Goal: Task Accomplishment & Management: Manage account settings

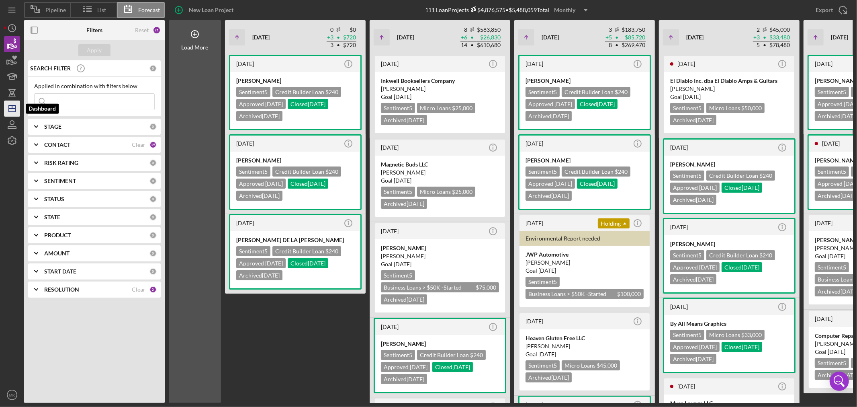
click at [13, 106] on icon "Icon/Dashboard" at bounding box center [12, 108] width 20 height 20
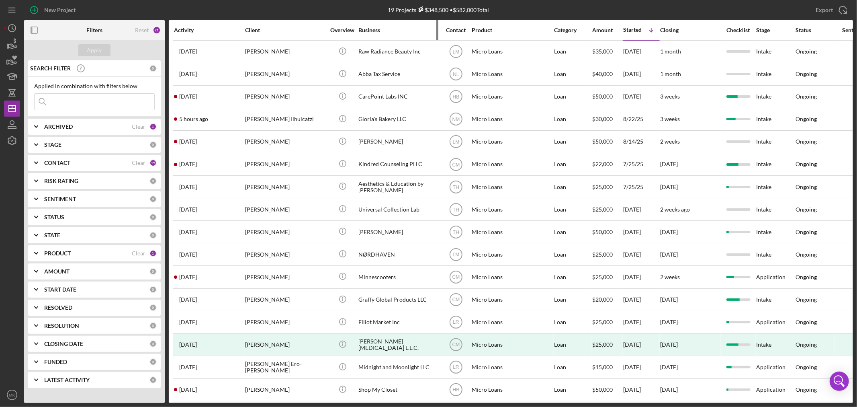
click at [371, 28] on div "Business" at bounding box center [398, 30] width 80 height 6
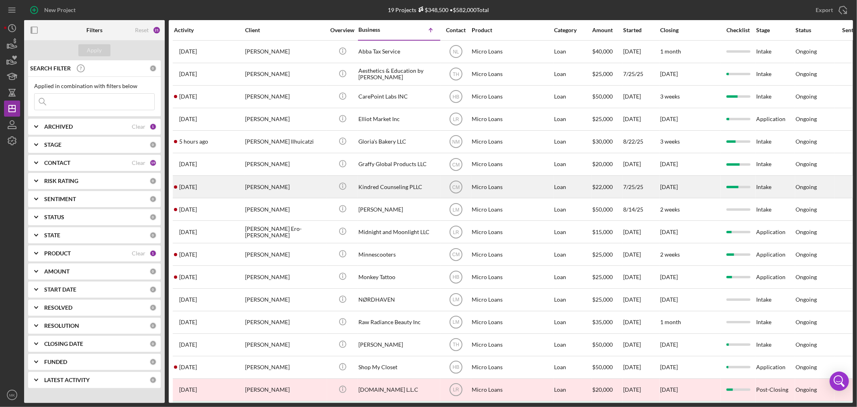
click at [403, 188] on div "Kindred Counseling PLLC" at bounding box center [398, 186] width 80 height 21
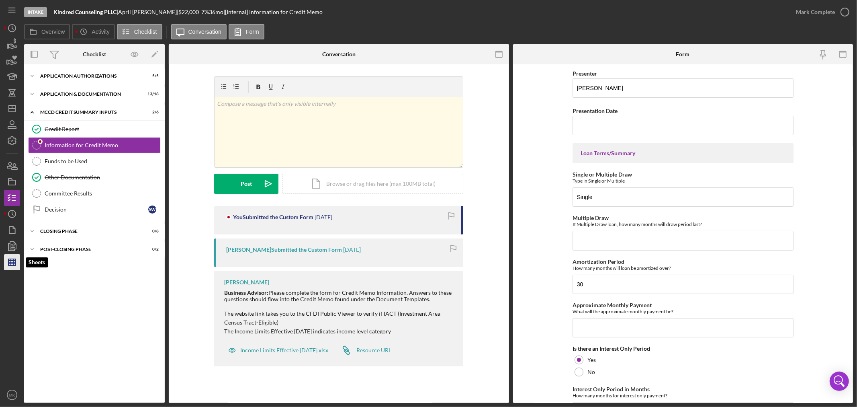
click at [13, 261] on line "button" at bounding box center [13, 262] width 0 height 6
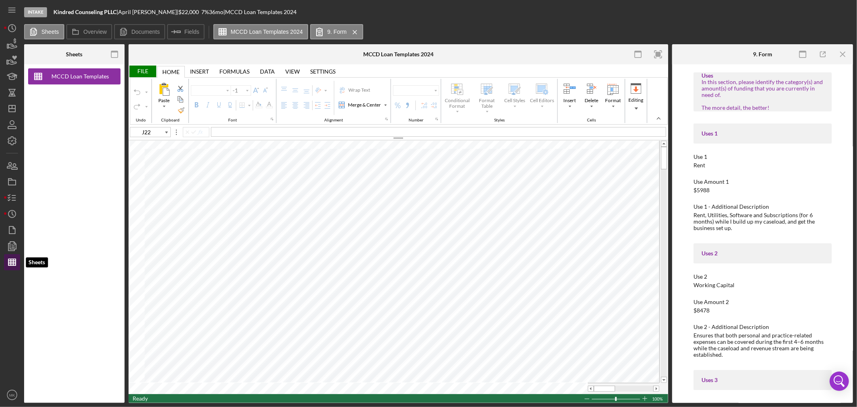
type input "Calibri"
type input "11"
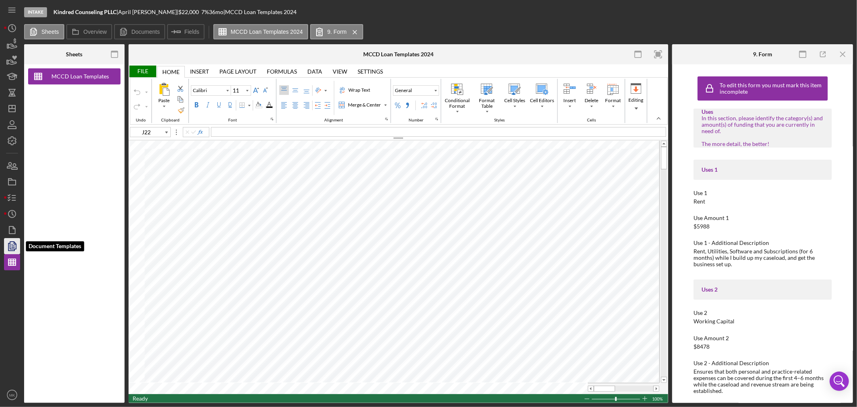
click at [14, 248] on icon "button" at bounding box center [12, 246] width 20 height 20
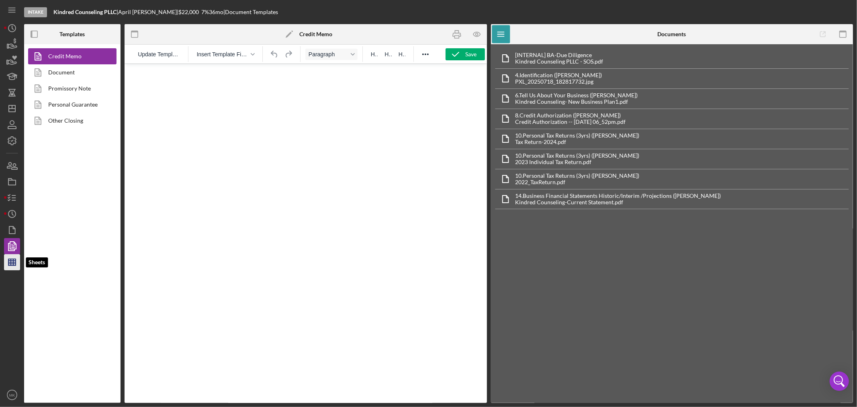
click at [12, 260] on line "button" at bounding box center [11, 260] width 7 height 0
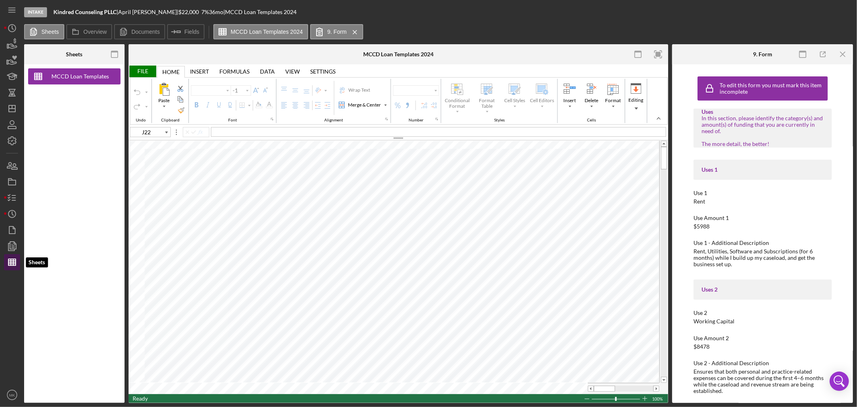
type input "Calibri"
type input "11"
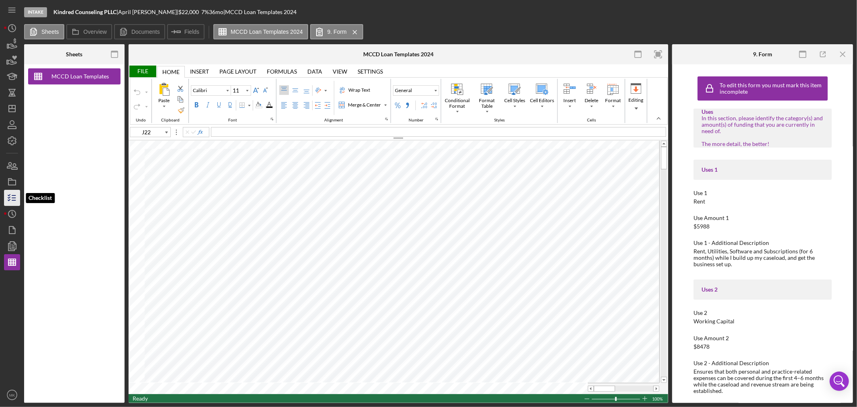
click at [14, 195] on line "button" at bounding box center [14, 195] width 4 height 0
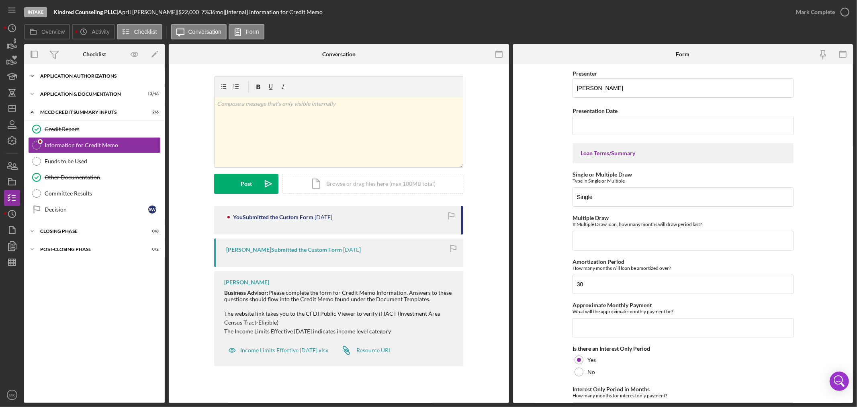
click at [88, 75] on div "Application Authorizations" at bounding box center [97, 76] width 114 height 5
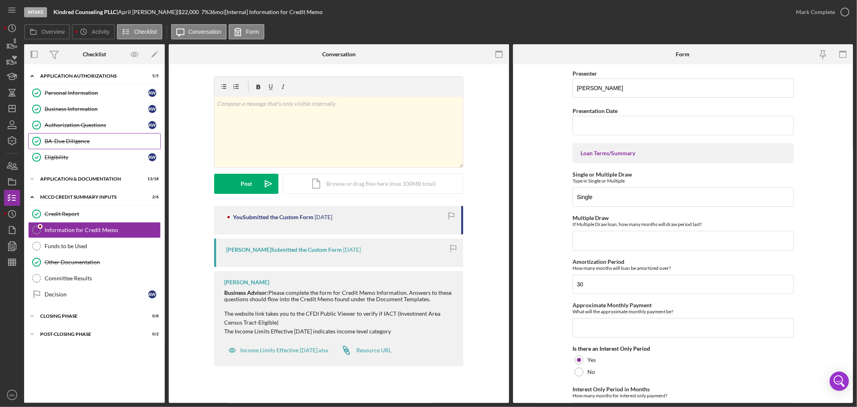
click at [89, 139] on div "BA-Due Diligence" at bounding box center [103, 141] width 116 height 6
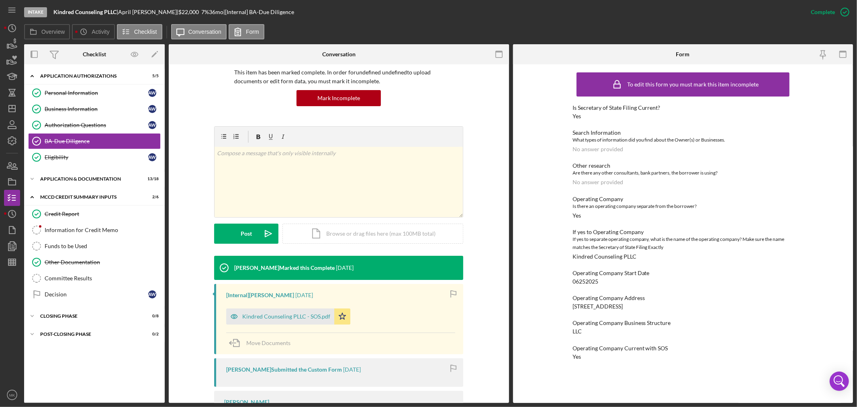
scroll to position [89, 0]
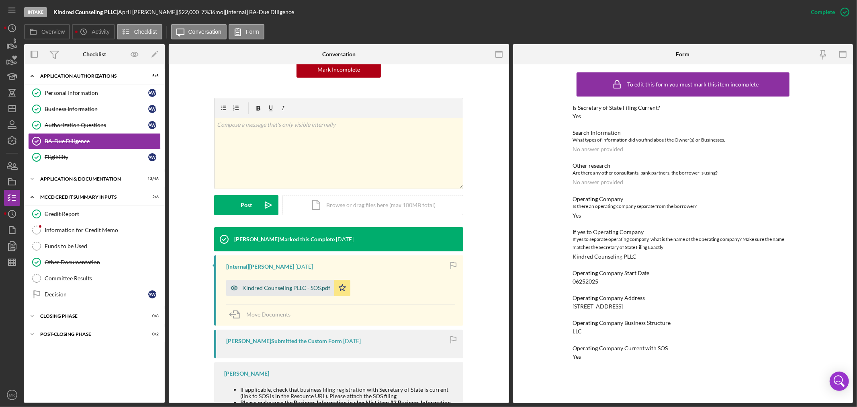
click at [306, 286] on div "Kindred Counseling PLLC - SOS.pdf" at bounding box center [286, 287] width 88 height 6
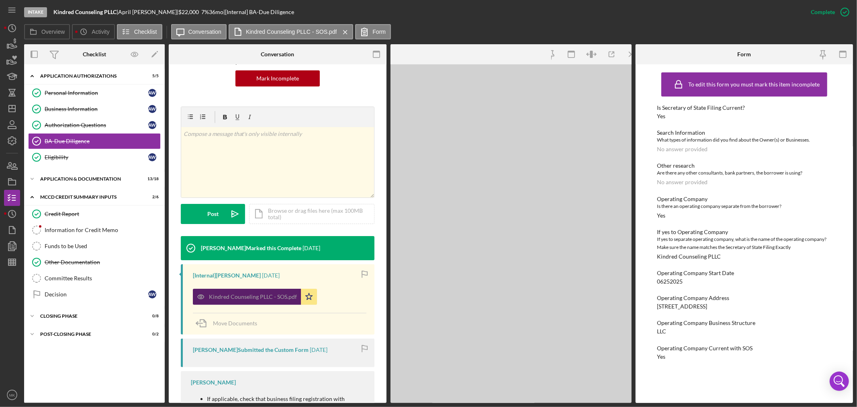
scroll to position [98, 0]
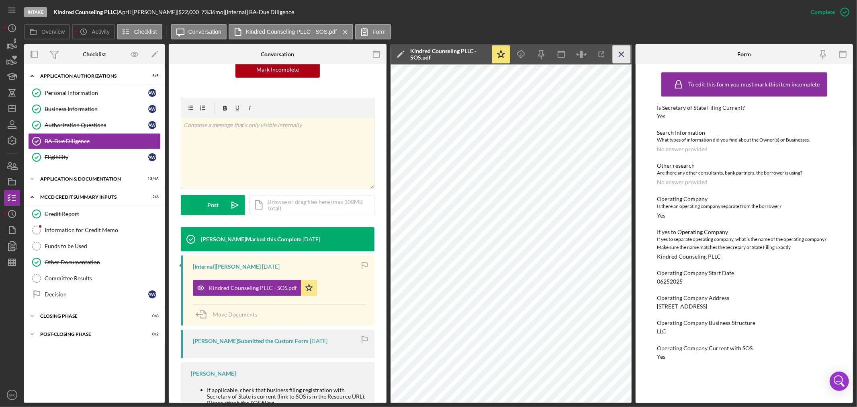
click at [621, 53] on icon "Icon/Menu Close" at bounding box center [621, 54] width 18 height 18
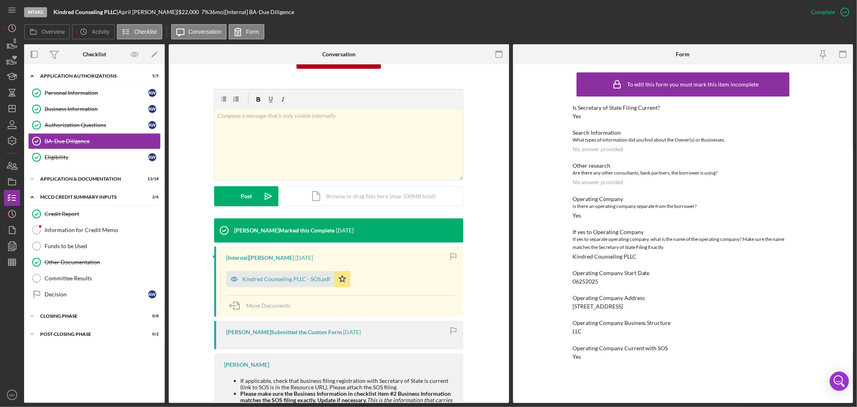
scroll to position [89, 0]
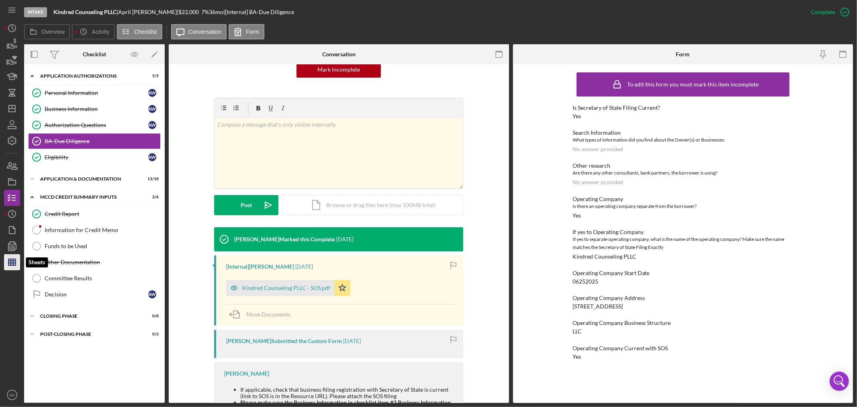
click at [14, 262] on line "button" at bounding box center [11, 262] width 7 height 0
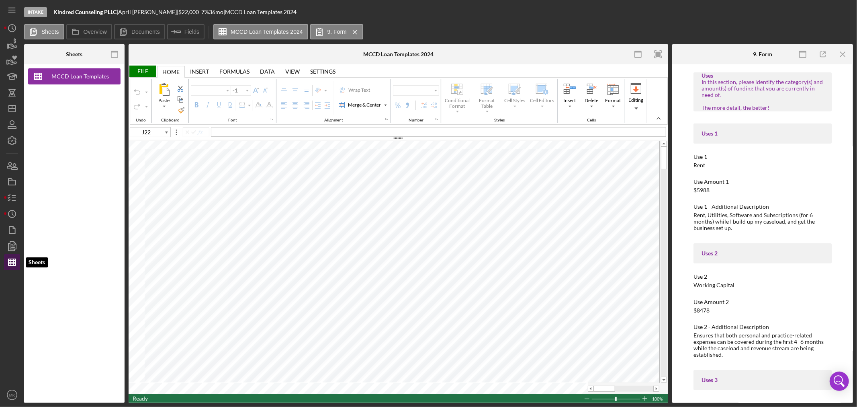
type input "Calibri"
type input "11"
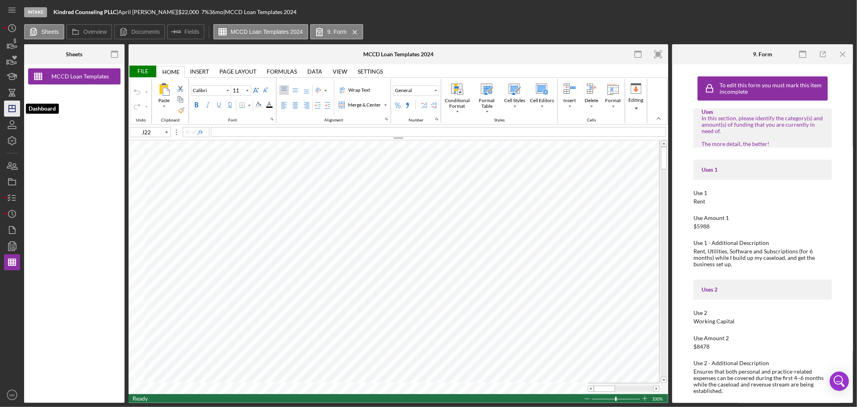
click at [12, 110] on icon "Icon/Dashboard" at bounding box center [12, 108] width 20 height 20
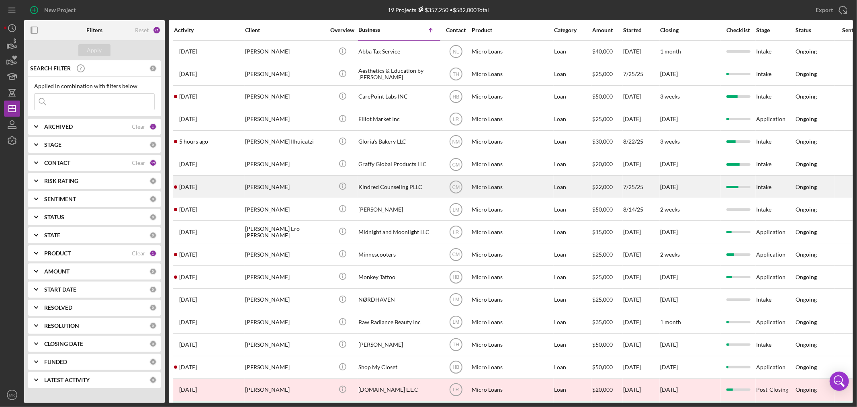
click at [392, 187] on div "Kindred Counseling PLLC" at bounding box center [398, 186] width 80 height 21
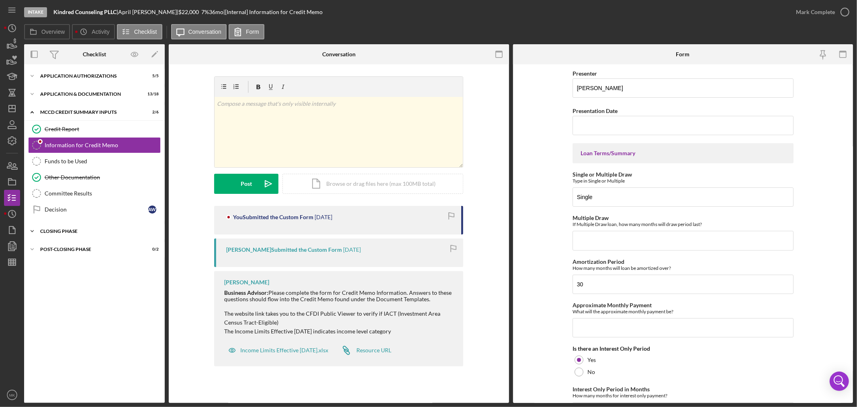
click at [33, 229] on icon "Icon/Expander" at bounding box center [32, 231] width 16 height 16
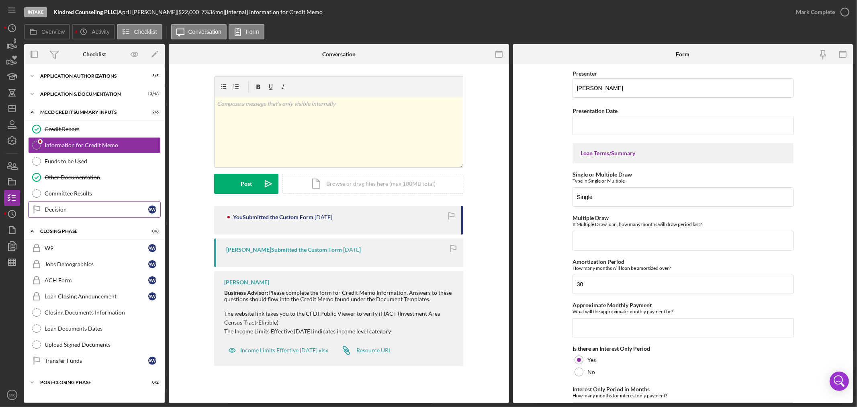
click at [73, 207] on div "Decision" at bounding box center [97, 209] width 104 height 6
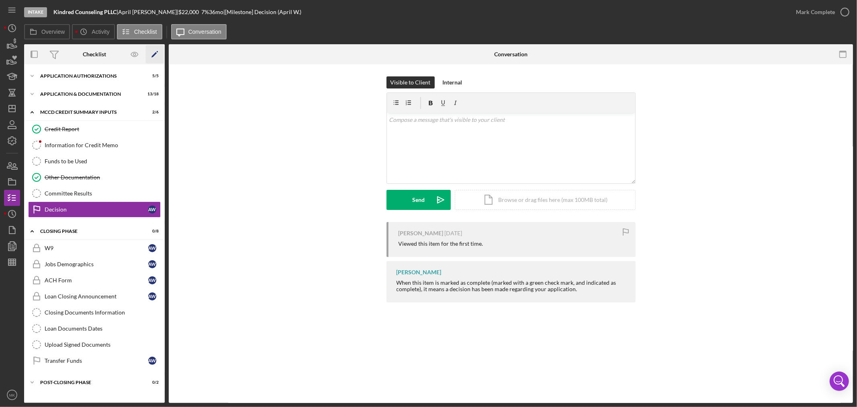
click at [154, 52] on icon "Icon/Edit" at bounding box center [155, 54] width 18 height 18
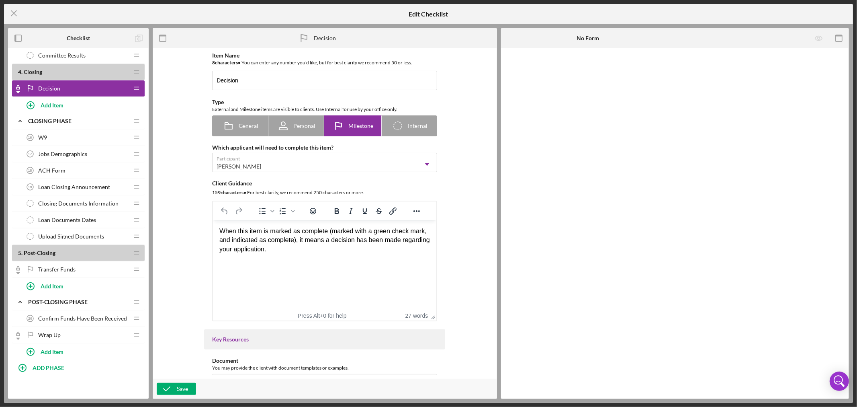
scroll to position [583, 0]
click at [133, 168] on icon "Icon/Drag" at bounding box center [137, 169] width 16 height 16
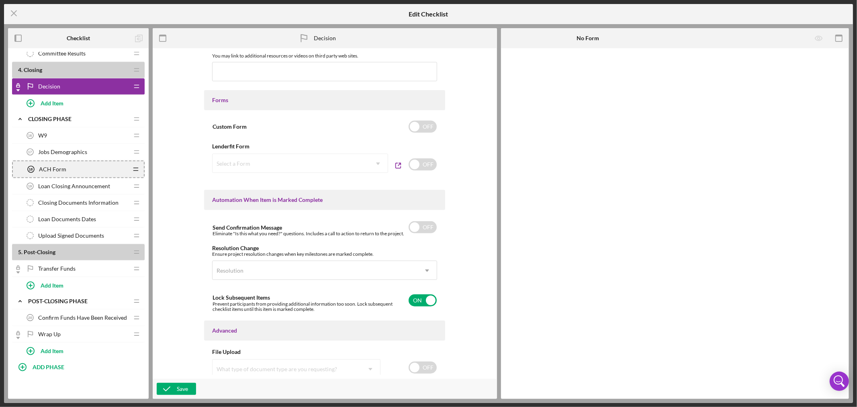
scroll to position [385, 0]
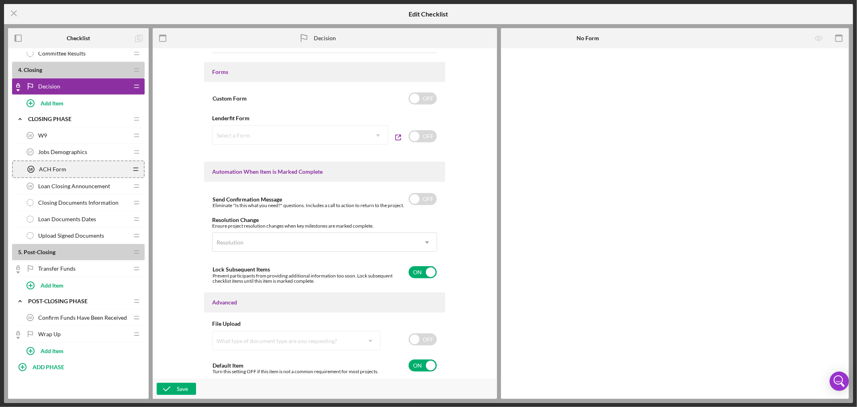
click at [81, 170] on div "ACH Form 18 ACH Form" at bounding box center [75, 169] width 105 height 16
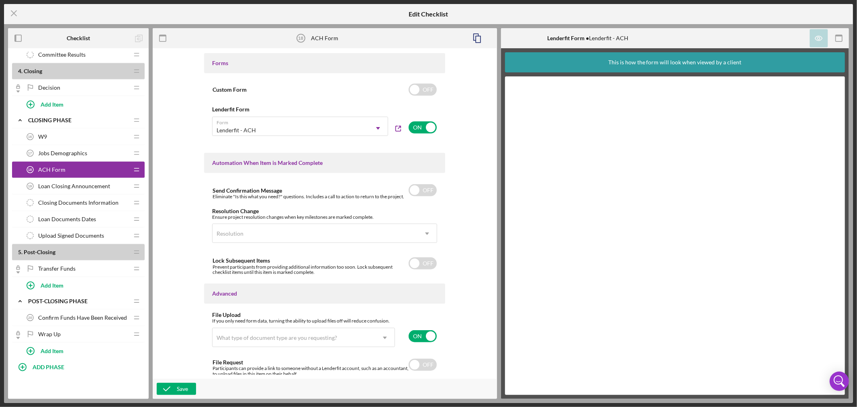
scroll to position [431, 0]
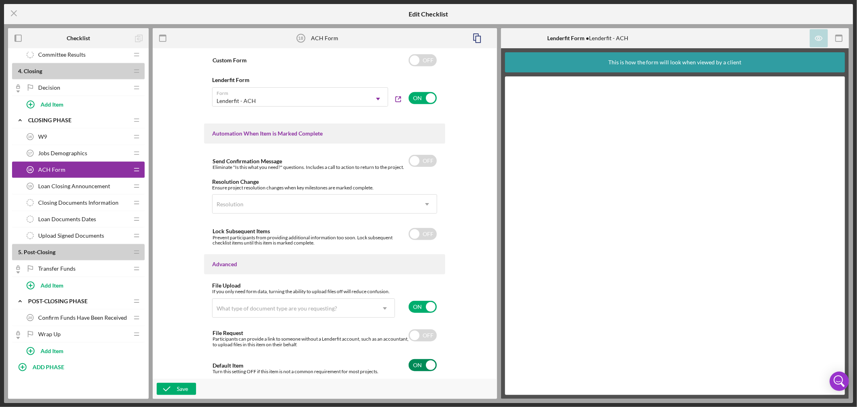
click at [427, 366] on input "checkbox" at bounding box center [423, 365] width 28 height 12
checkbox input "false"
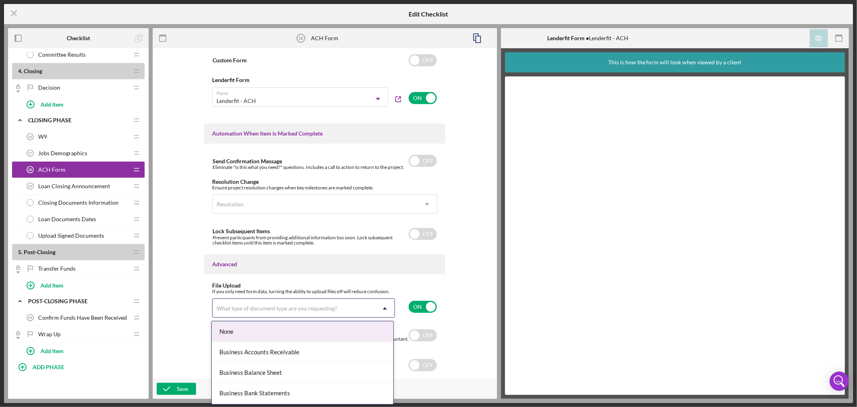
click at [385, 308] on icon "Icon/Dropdown Arrow" at bounding box center [384, 307] width 19 height 19
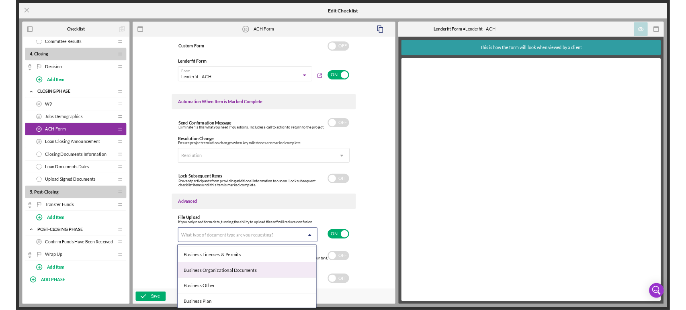
scroll to position [268, 0]
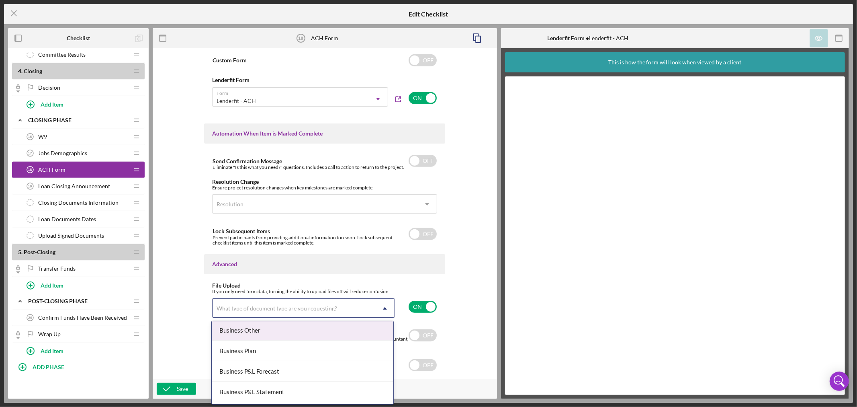
click at [364, 330] on div "Business Other" at bounding box center [303, 330] width 182 height 20
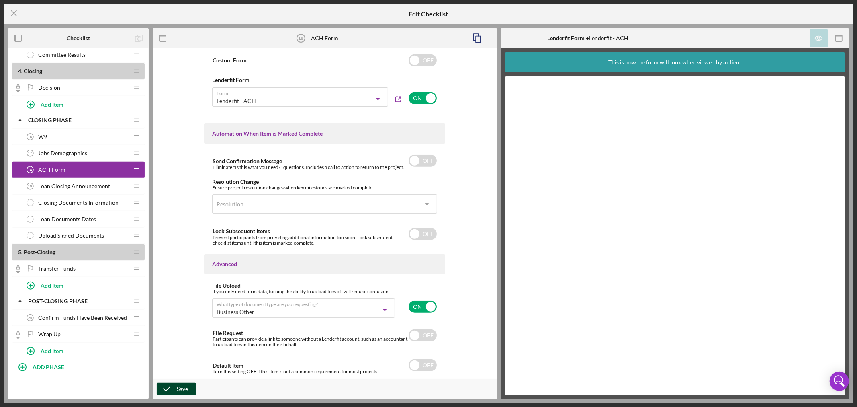
click at [175, 387] on icon "button" at bounding box center [167, 388] width 20 height 20
click at [13, 13] on line at bounding box center [13, 13] width 5 height 5
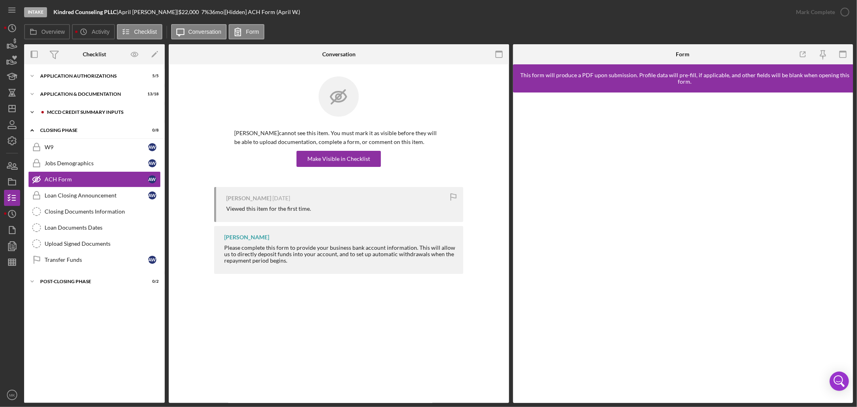
click at [95, 110] on div "MCCD Credit Summary Inputs" at bounding box center [101, 112] width 108 height 5
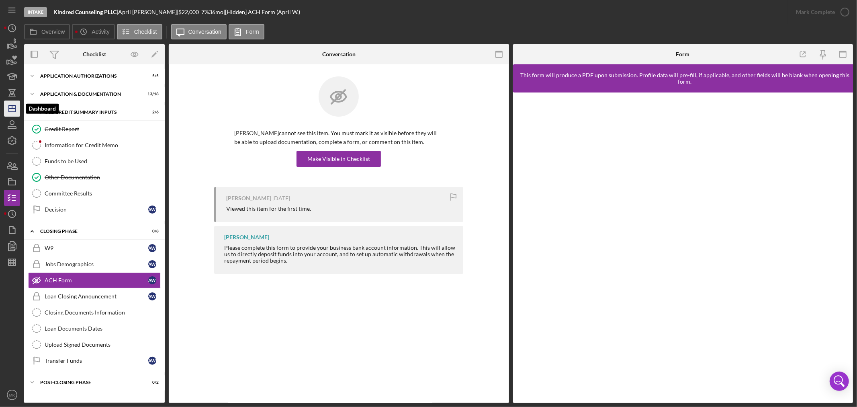
click at [12, 108] on line "button" at bounding box center [12, 106] width 0 height 3
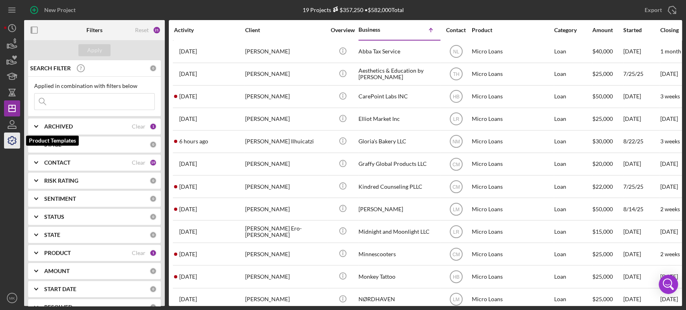
click at [14, 141] on icon "button" at bounding box center [12, 141] width 20 height 20
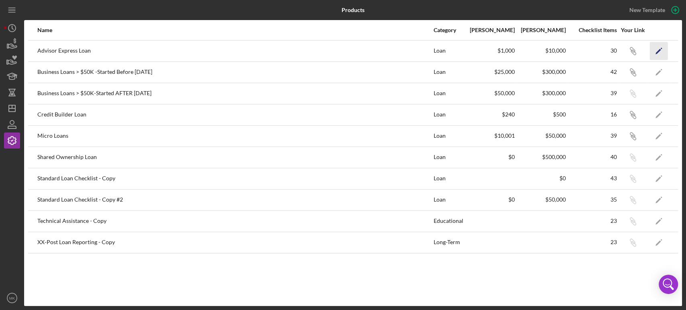
click at [656, 49] on icon "Icon/Edit" at bounding box center [659, 51] width 18 height 18
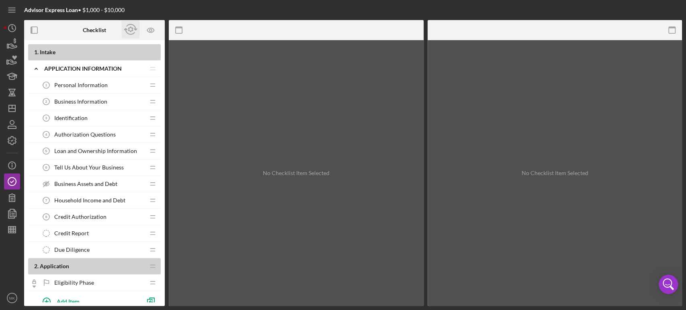
click at [129, 28] on icon "button" at bounding box center [131, 29] width 18 height 18
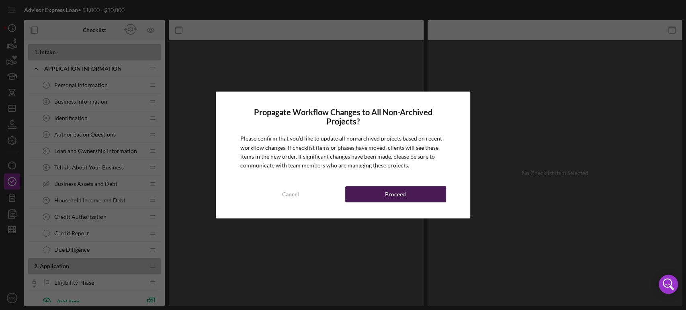
click at [392, 194] on div "Proceed" at bounding box center [395, 194] width 21 height 16
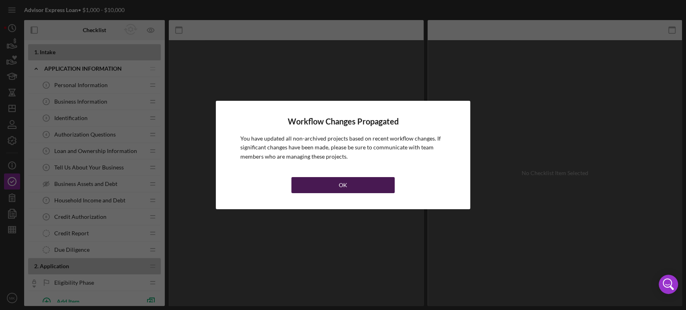
click at [347, 183] on button "OK" at bounding box center [342, 185] width 103 height 16
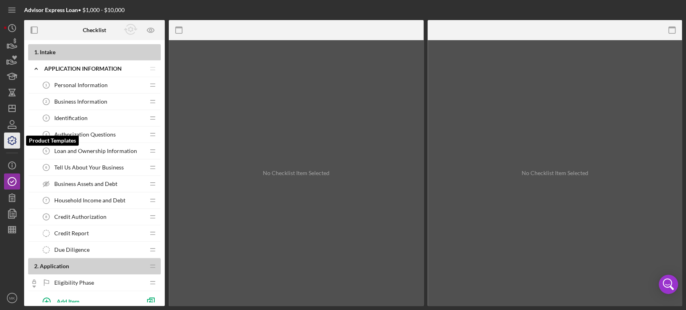
click at [12, 140] on icon "button" at bounding box center [12, 141] width 20 height 20
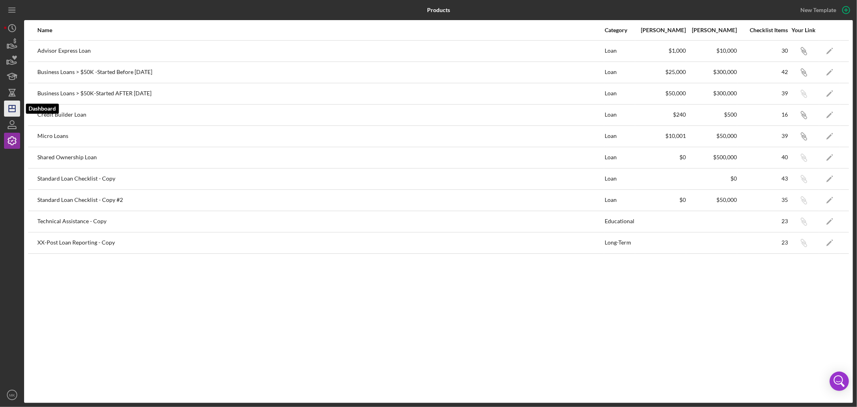
click at [12, 107] on line "button" at bounding box center [12, 106] width 0 height 3
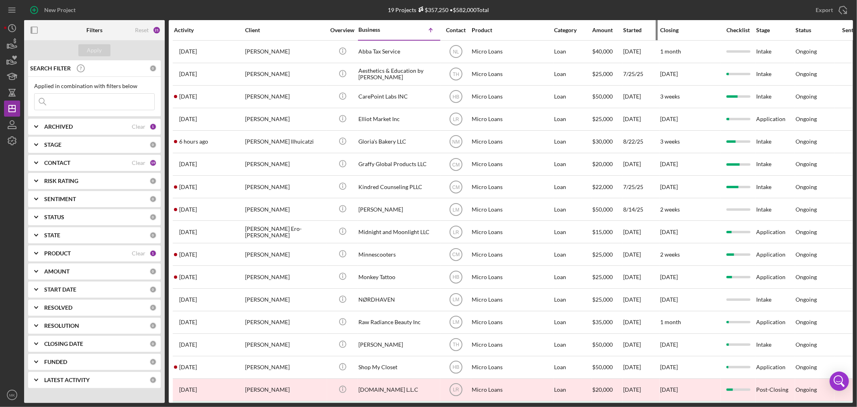
click at [633, 27] on div "Started" at bounding box center [641, 30] width 36 height 6
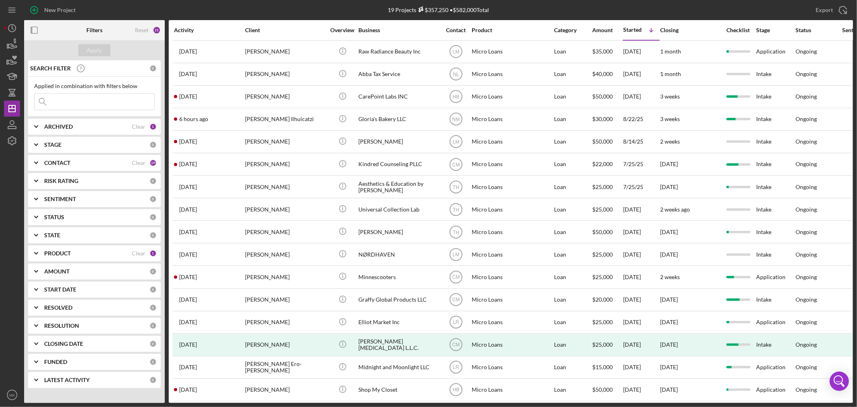
click at [61, 251] on b "PRODUCT" at bounding box center [57, 253] width 27 height 6
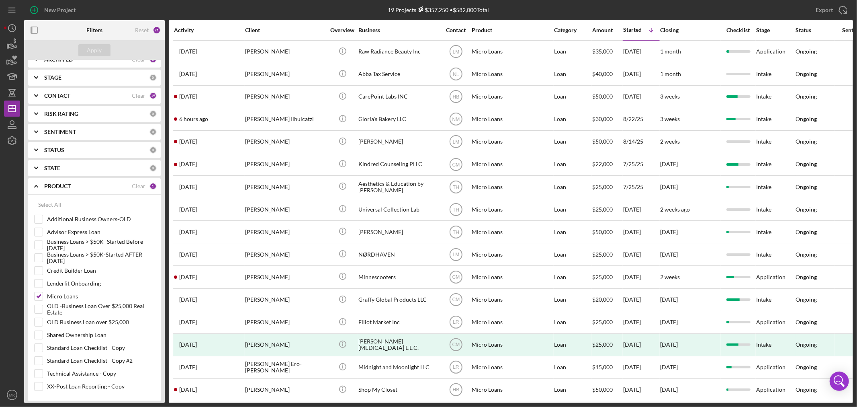
scroll to position [89, 0]
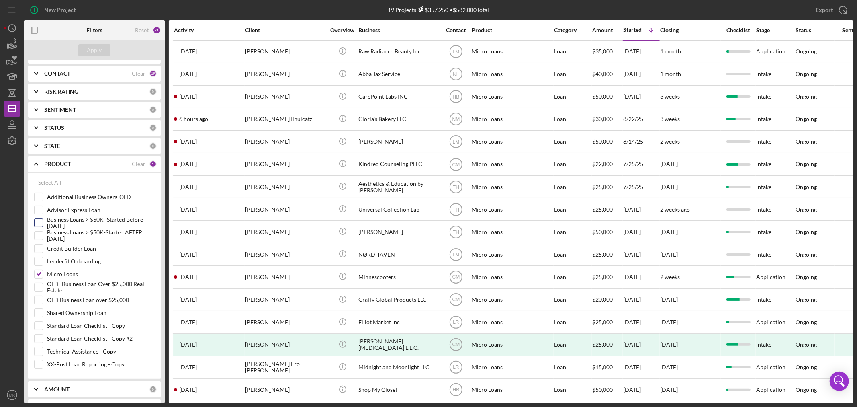
click at [40, 221] on input "Business Loans > $50K -Started Before [DATE]" at bounding box center [39, 223] width 8 height 8
checkbox input "true"
click at [38, 234] on input "Business Loans > $50K-Started AFTER [DATE]" at bounding box center [39, 235] width 8 height 8
checkbox input "true"
click at [98, 51] on div "Apply" at bounding box center [94, 50] width 15 height 12
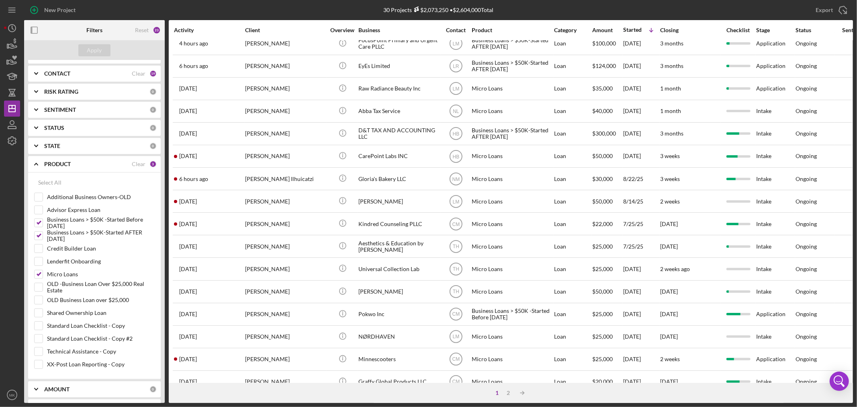
scroll to position [0, 0]
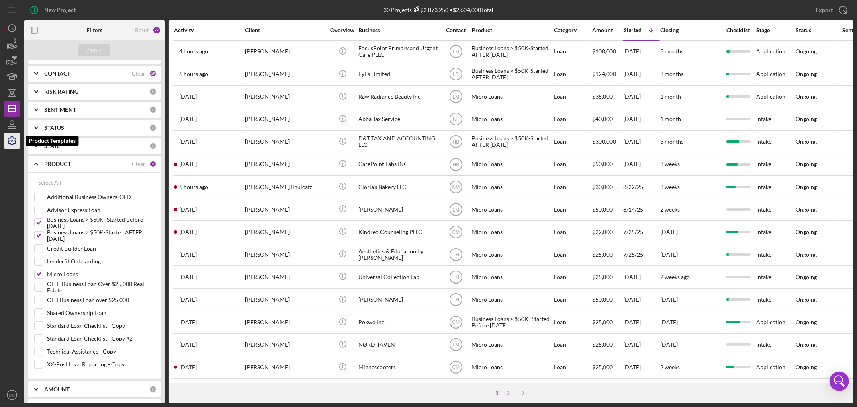
click at [12, 141] on polyline "button" at bounding box center [12, 140] width 2 height 1
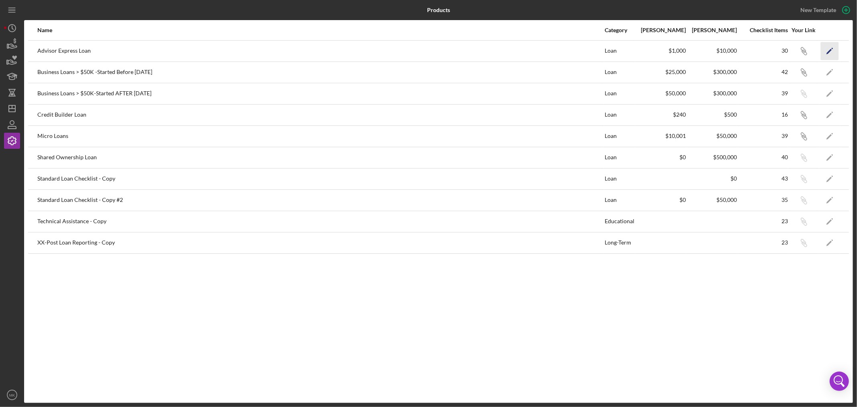
click at [830, 49] on polygon "button" at bounding box center [829, 52] width 6 height 6
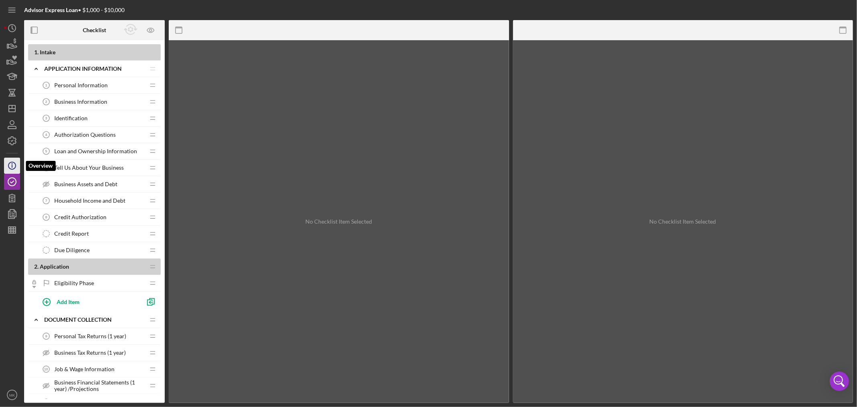
click at [12, 163] on icon "button" at bounding box center [12, 163] width 1 height 1
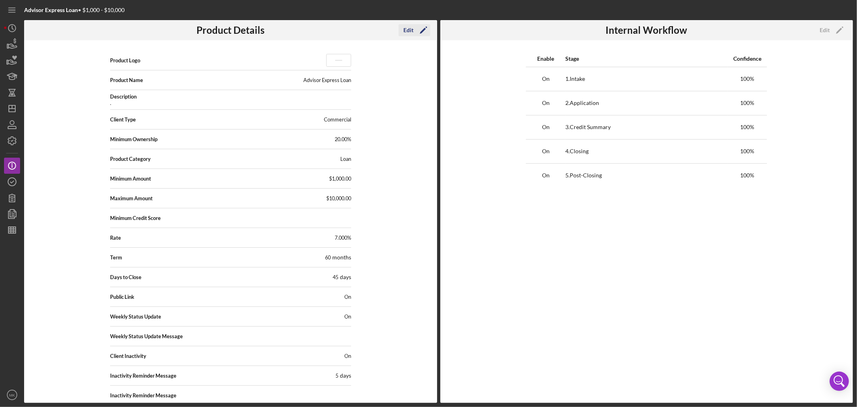
click at [412, 29] on div "Edit" at bounding box center [408, 30] width 10 height 12
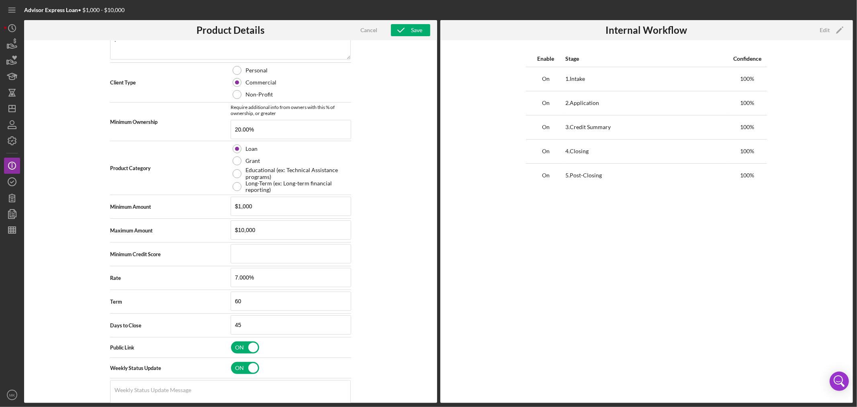
scroll to position [134, 0]
drag, startPoint x: 265, startPoint y: 230, endPoint x: 215, endPoint y: 230, distance: 50.6
click at [215, 230] on div "Maximum Amount $10,000" at bounding box center [230, 230] width 241 height 20
type input "$50,000"
click at [414, 31] on div "Save" at bounding box center [416, 30] width 11 height 12
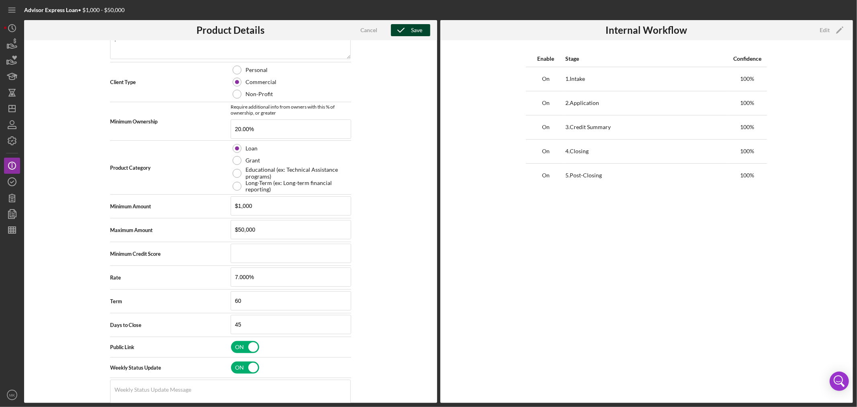
scroll to position [13, 0]
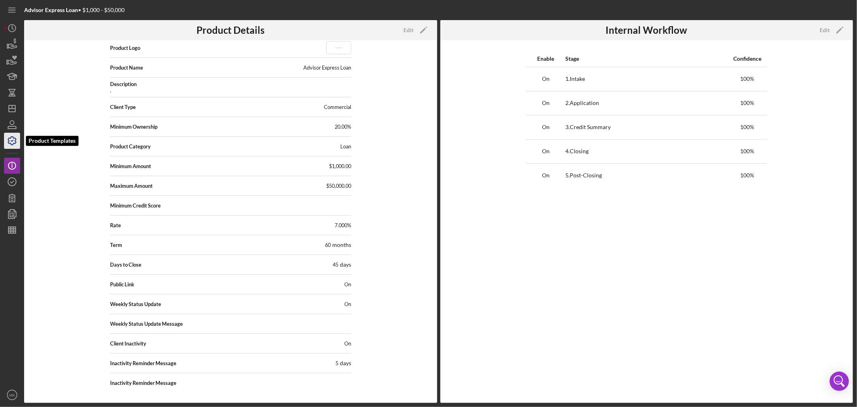
click at [12, 141] on polyline "button" at bounding box center [12, 140] width 2 height 1
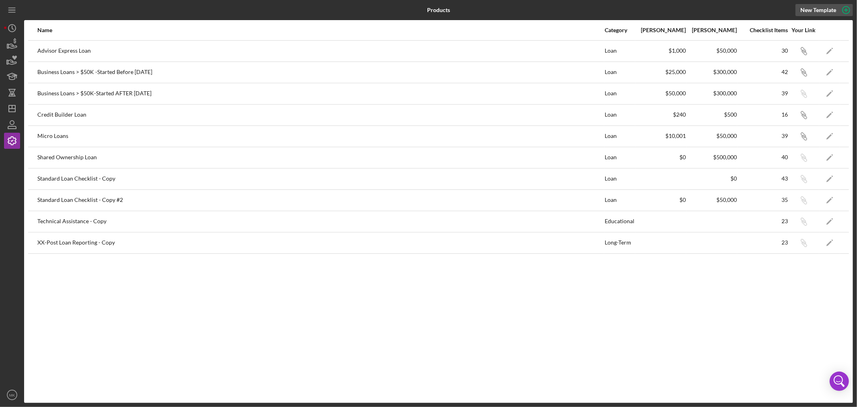
click at [845, 10] on icon "button" at bounding box center [846, 10] width 4 height 4
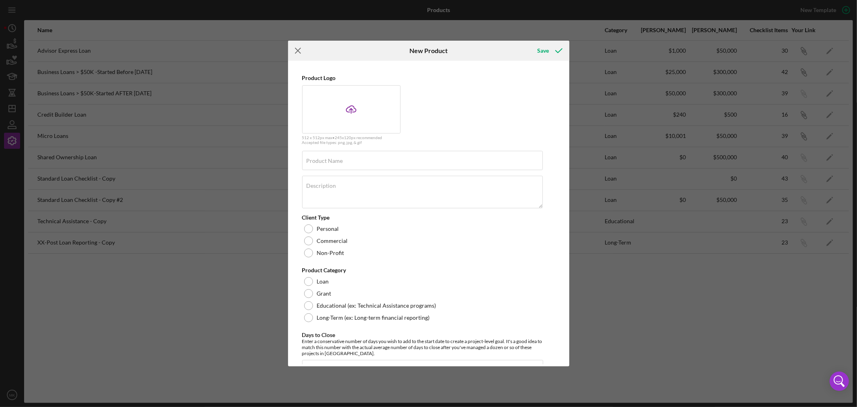
click at [299, 49] on line at bounding box center [297, 50] width 5 height 5
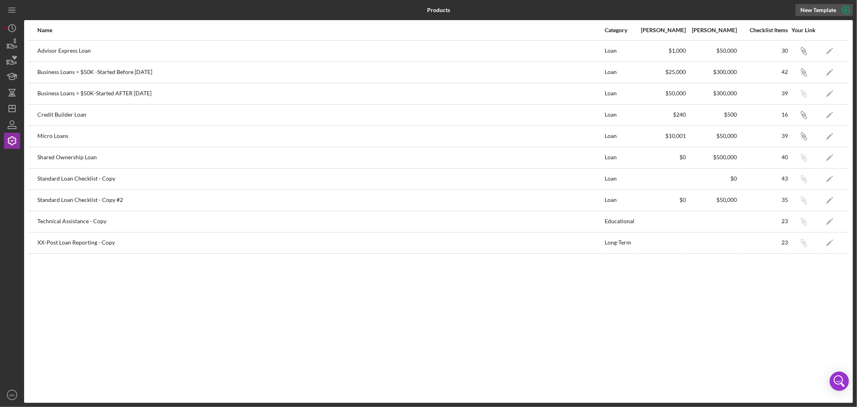
click at [845, 9] on icon "button" at bounding box center [846, 10] width 20 height 20
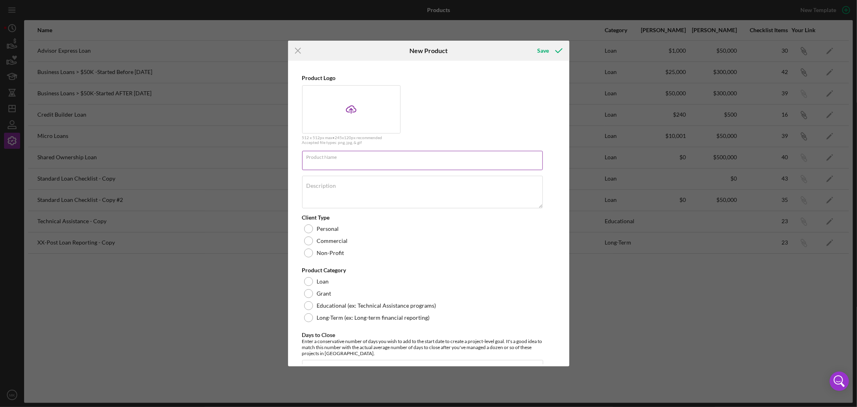
click at [351, 160] on input "Product Name" at bounding box center [422, 160] width 241 height 19
type input "GroundBreak Coalition"
click at [415, 184] on div "Description" at bounding box center [422, 192] width 241 height 33
click at [310, 240] on div at bounding box center [308, 240] width 9 height 9
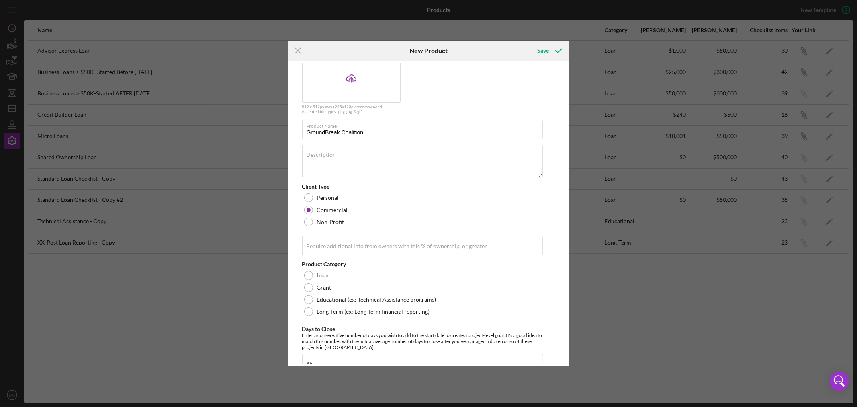
scroll to position [45, 0]
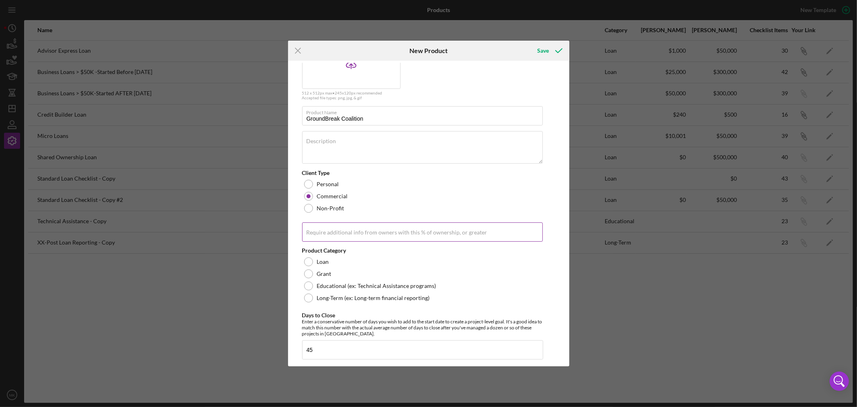
click at [373, 229] on label "Require additional info from owners with this % of ownership, or greater" at bounding box center [397, 232] width 181 height 6
click at [373, 229] on input "Require additional info from owners with this % of ownership, or greater" at bounding box center [422, 231] width 241 height 19
type input "20.00%"
click at [308, 260] on div at bounding box center [308, 261] width 9 height 9
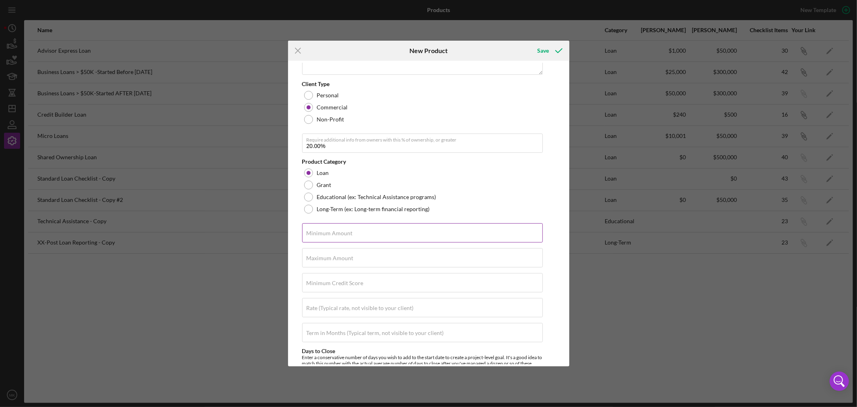
scroll to position [178, 0]
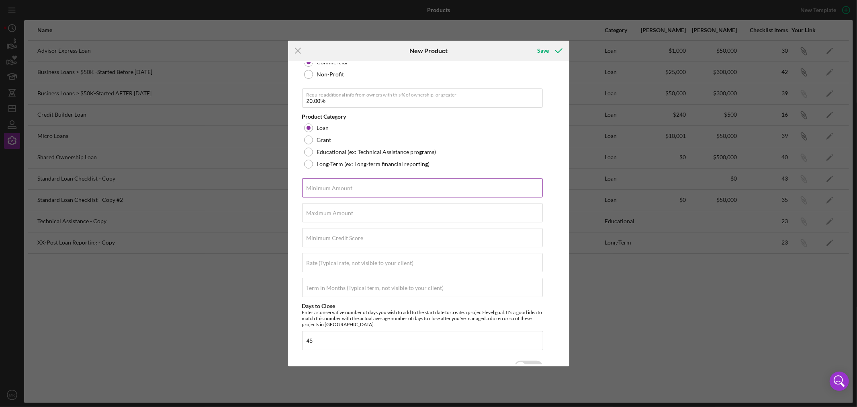
click at [372, 190] on input "Minimum Amount" at bounding box center [422, 187] width 241 height 19
type input "$25,000"
click at [395, 215] on input "Maximum Amount" at bounding box center [422, 212] width 241 height 19
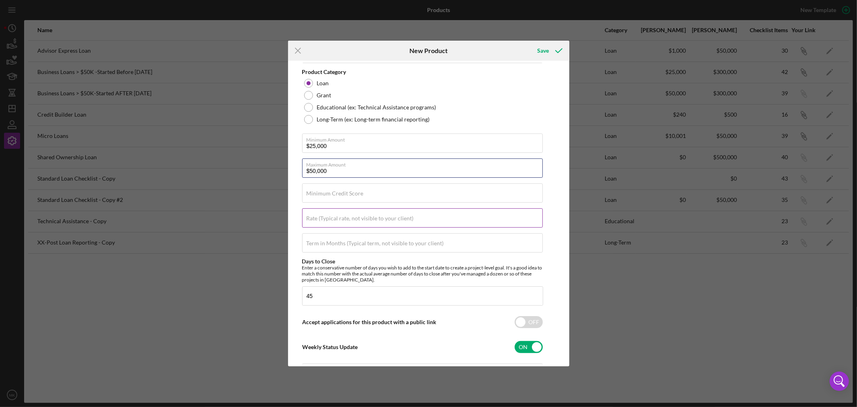
type input "$50,000"
click at [440, 217] on div "Rate (Typical rate, not visible to your client)" at bounding box center [422, 218] width 241 height 20
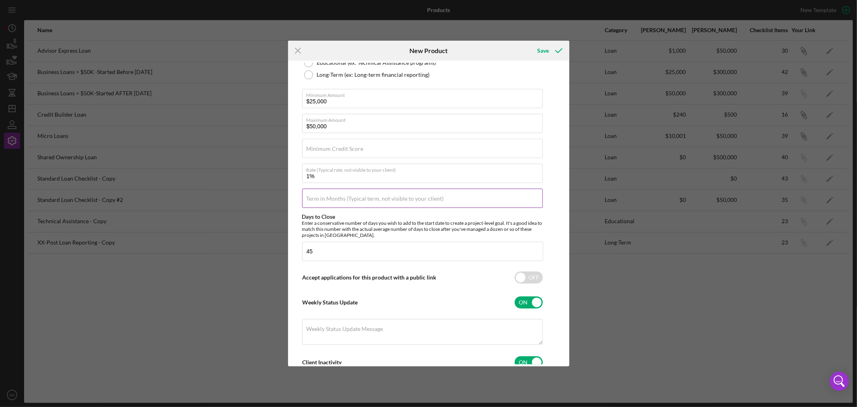
type input "1.000%"
click at [443, 194] on div "Term in Months (Typical term, not visible to your client)" at bounding box center [422, 198] width 241 height 20
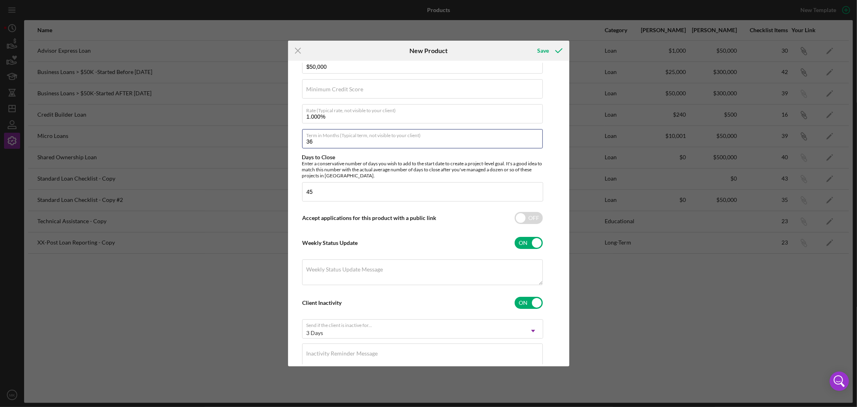
scroll to position [351, 0]
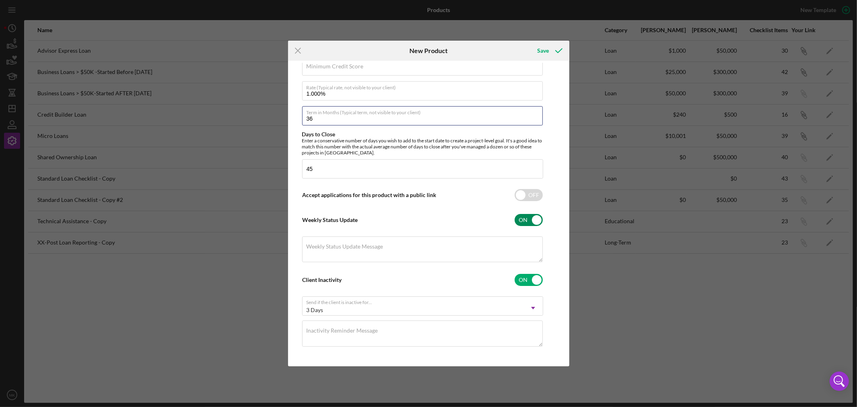
type input "36"
click at [535, 217] on input "checkbox" at bounding box center [529, 220] width 28 height 12
checkbox input "false"
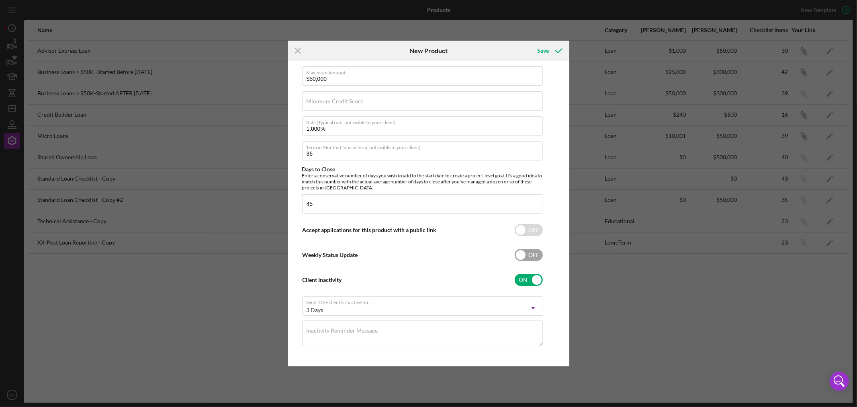
scroll to position [316, 0]
click at [537, 278] on input "checkbox" at bounding box center [529, 280] width 28 height 12
checkbox input "false"
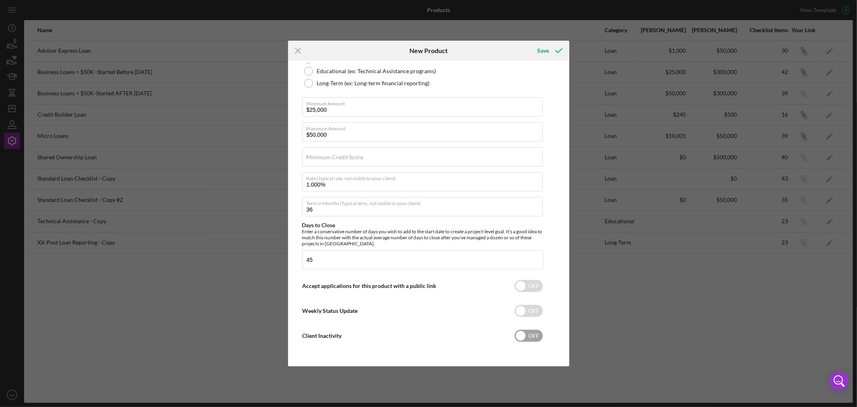
scroll to position [260, 0]
click at [541, 49] on div "Save" at bounding box center [543, 51] width 12 height 16
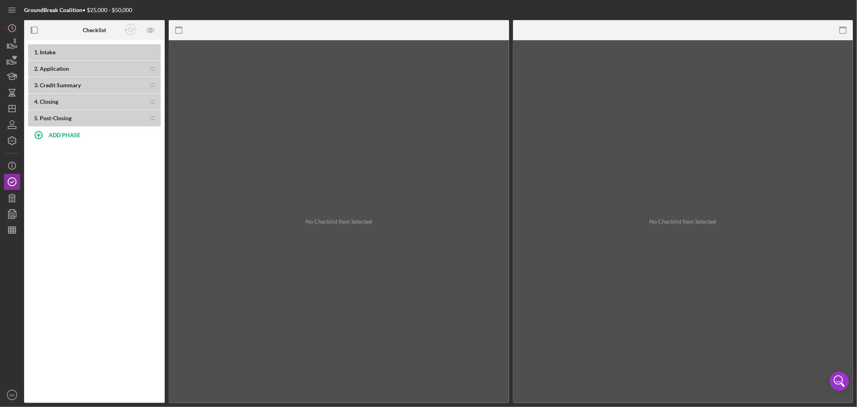
click at [89, 51] on b "1 . Intake" at bounding box center [97, 52] width 127 height 6
click at [65, 134] on b "ADD PHASE" at bounding box center [65, 134] width 32 height 7
click at [12, 139] on icon "button" at bounding box center [12, 141] width 20 height 20
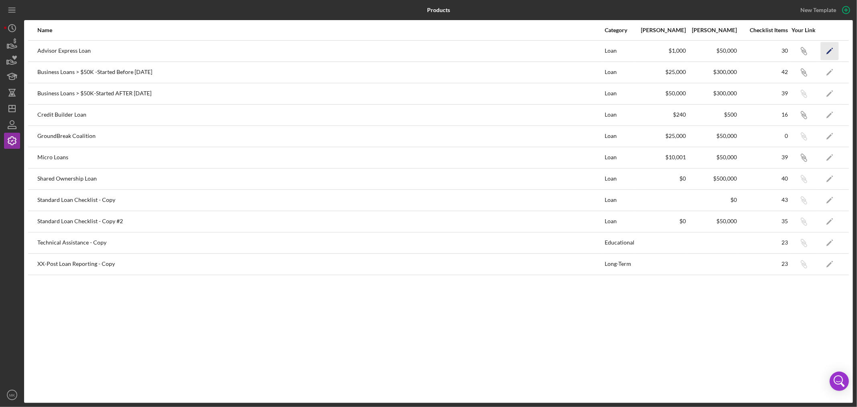
click at [830, 49] on polygon "button" at bounding box center [829, 52] width 6 height 6
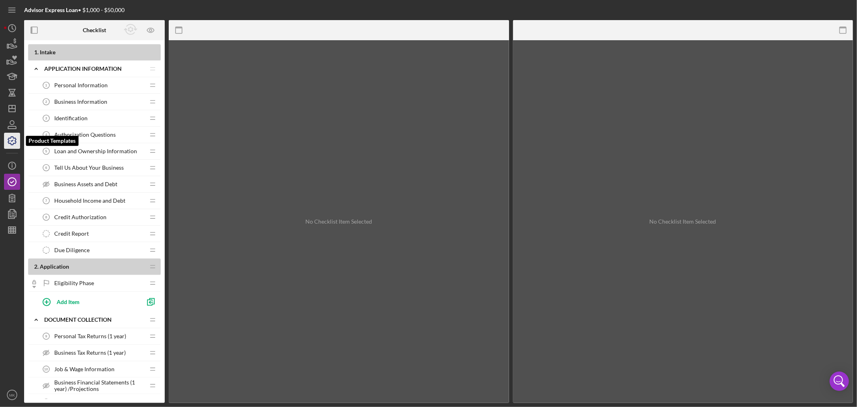
click at [14, 141] on icon "button" at bounding box center [12, 141] width 20 height 20
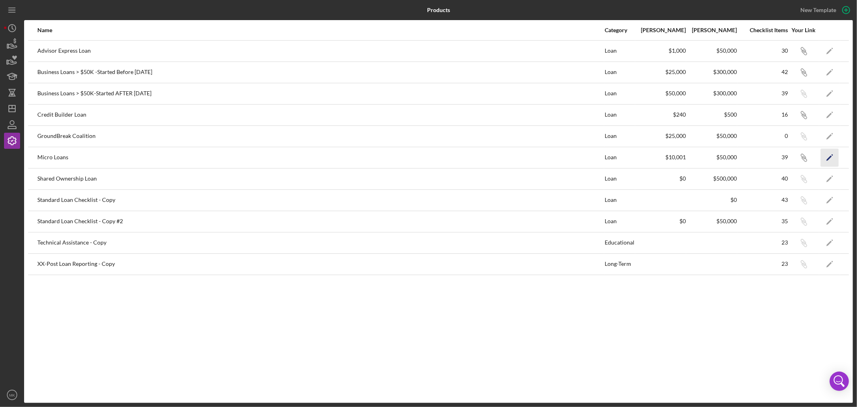
click at [828, 155] on icon "Icon/Edit" at bounding box center [830, 157] width 18 height 18
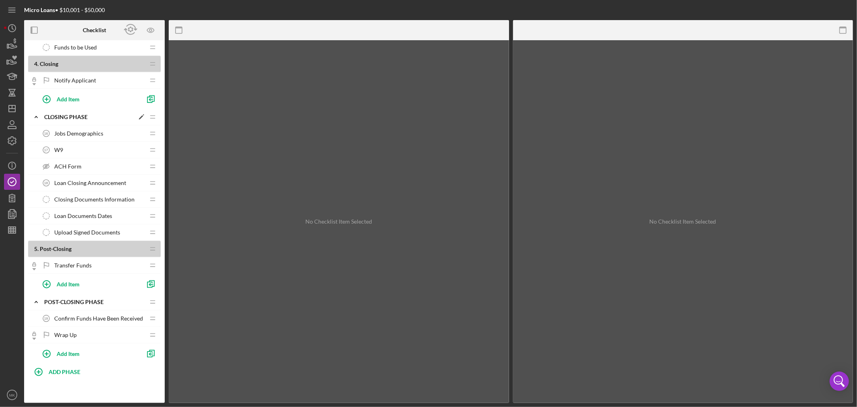
scroll to position [591, 0]
click at [14, 139] on icon "button" at bounding box center [12, 141] width 20 height 20
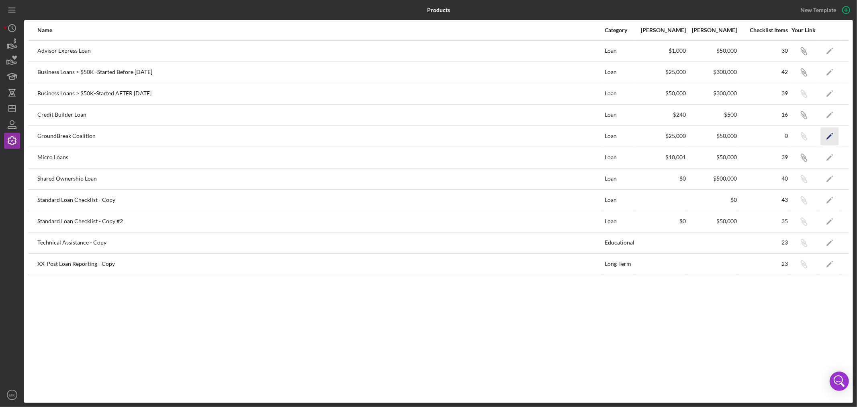
click at [828, 137] on polygon "button" at bounding box center [829, 137] width 6 height 6
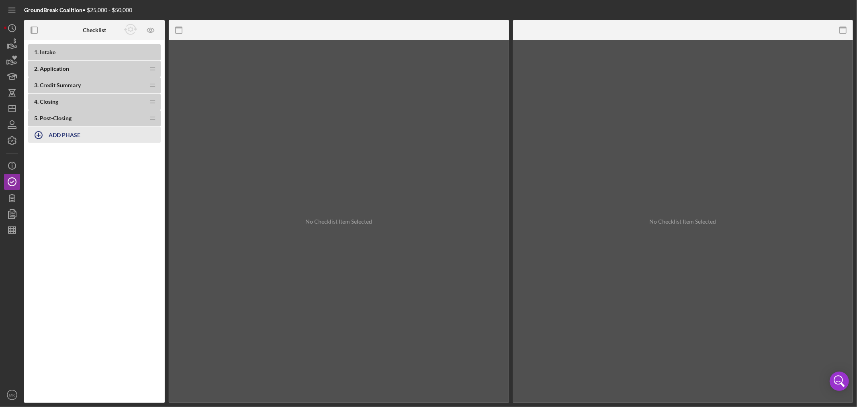
click at [58, 134] on b "ADD PHASE" at bounding box center [65, 134] width 32 height 7
type input "Appli"
click at [12, 163] on icon "button" at bounding box center [12, 163] width 1 height 1
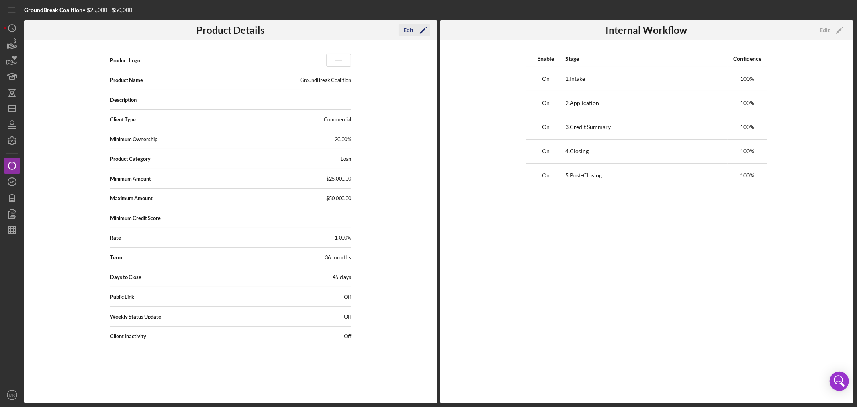
click at [415, 29] on icon "Icon/Edit" at bounding box center [423, 30] width 20 height 20
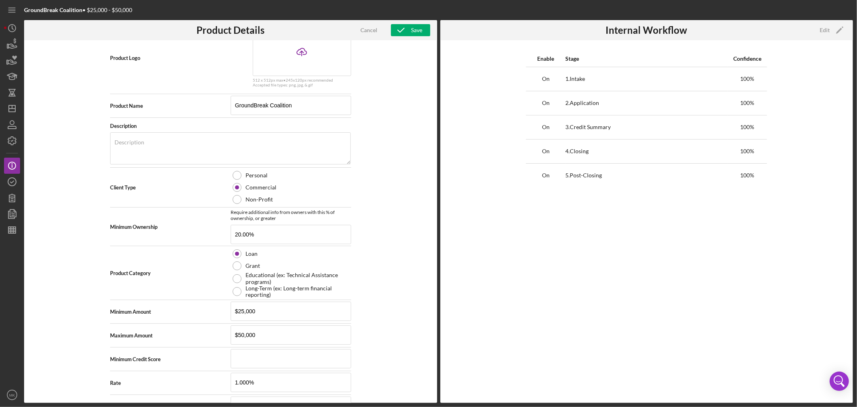
scroll to position [45, 0]
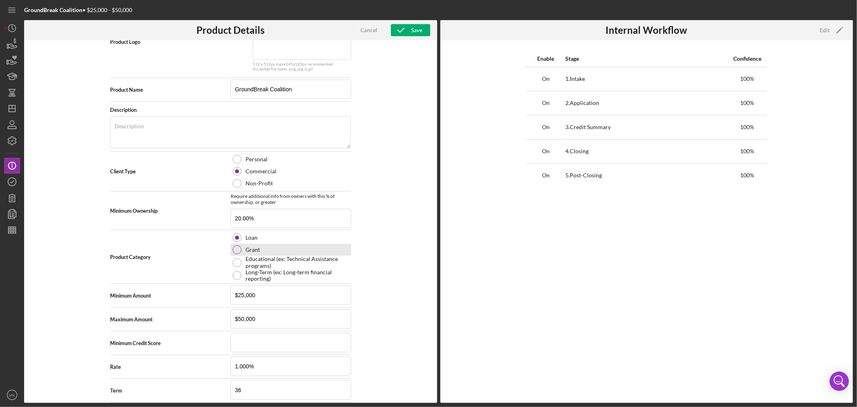
click at [237, 251] on div at bounding box center [237, 249] width 9 height 9
click at [414, 30] on div "Save" at bounding box center [416, 30] width 11 height 12
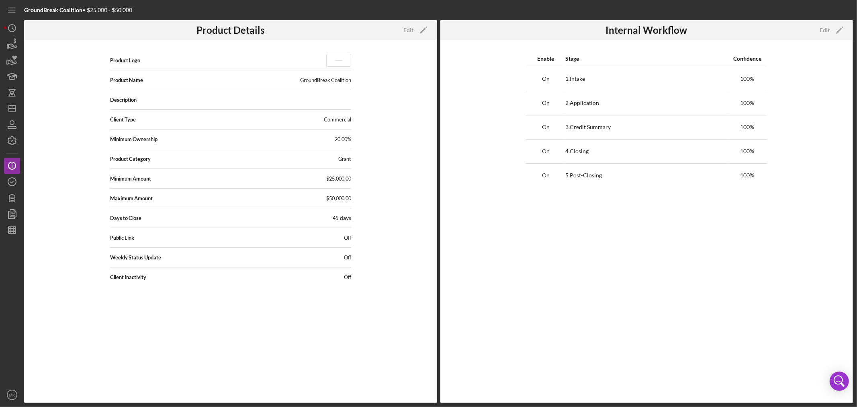
scroll to position [0, 0]
click at [11, 63] on icon "button" at bounding box center [12, 60] width 20 height 20
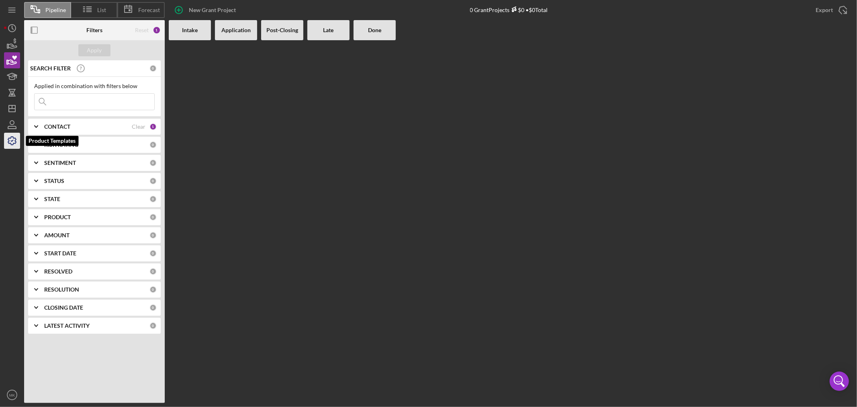
click at [12, 141] on polyline "button" at bounding box center [12, 140] width 2 height 1
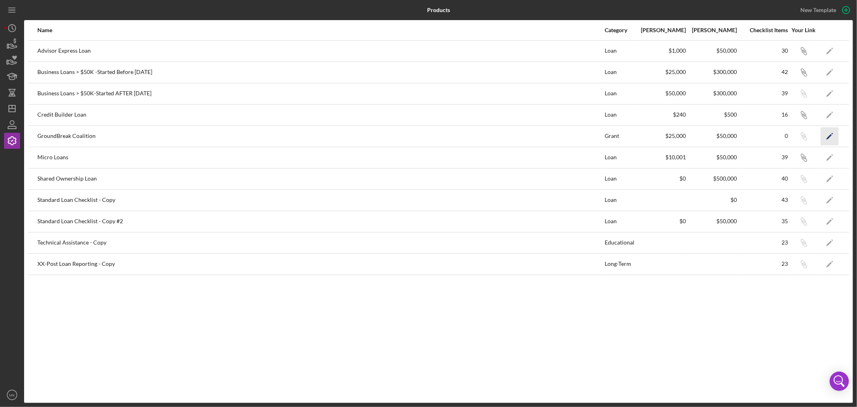
click at [829, 137] on polygon "button" at bounding box center [829, 137] width 6 height 6
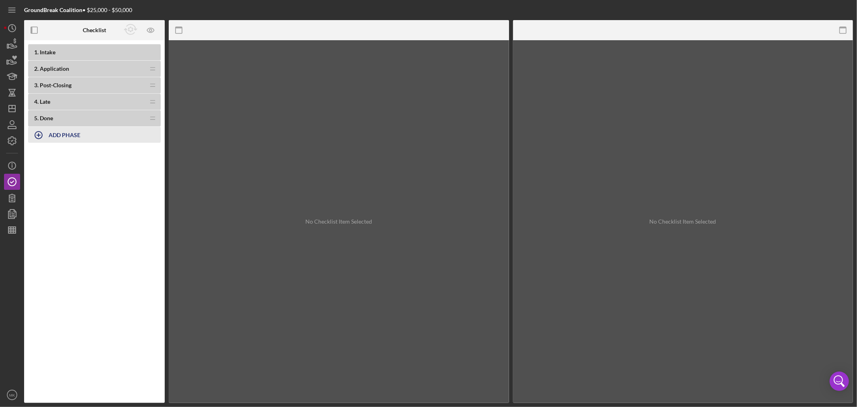
click at [61, 135] on b "ADD PHASE" at bounding box center [65, 134] width 32 height 7
type input "Application Authorizations"
click at [34, 157] on div "Add" at bounding box center [37, 157] width 10 height 12
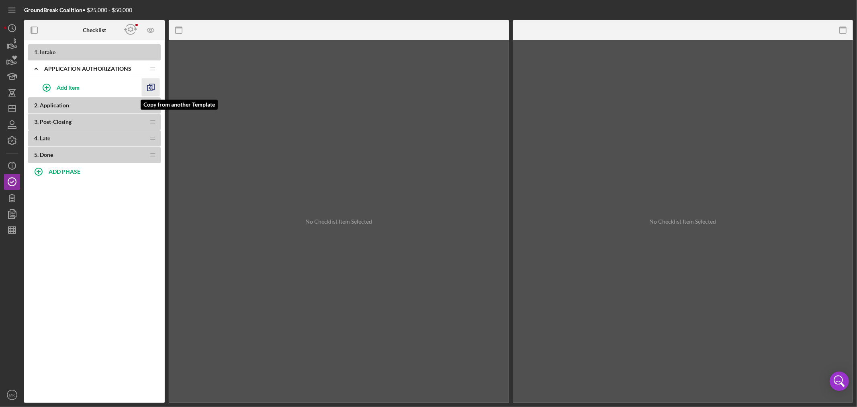
click at [149, 88] on line "button" at bounding box center [150, 88] width 3 height 0
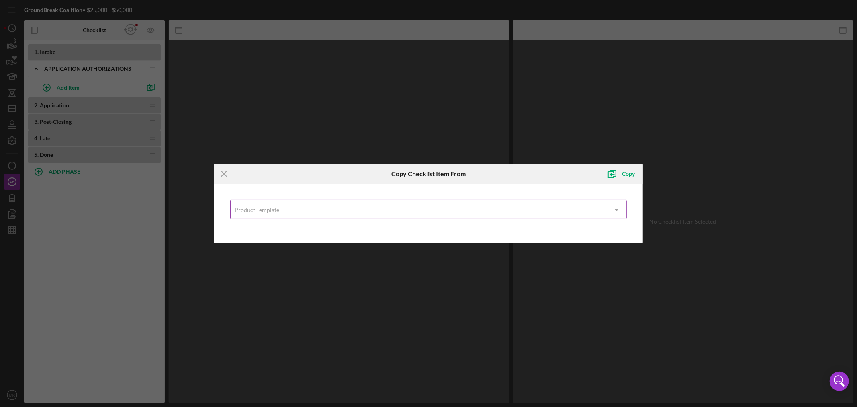
click at [617, 207] on icon "Icon/Dropdown Arrow" at bounding box center [616, 209] width 19 height 19
click at [229, 92] on div "Icon/Menu Close Copy Checklist Item From Copy Product Template Icon/Dropdown Ar…" at bounding box center [428, 203] width 857 height 407
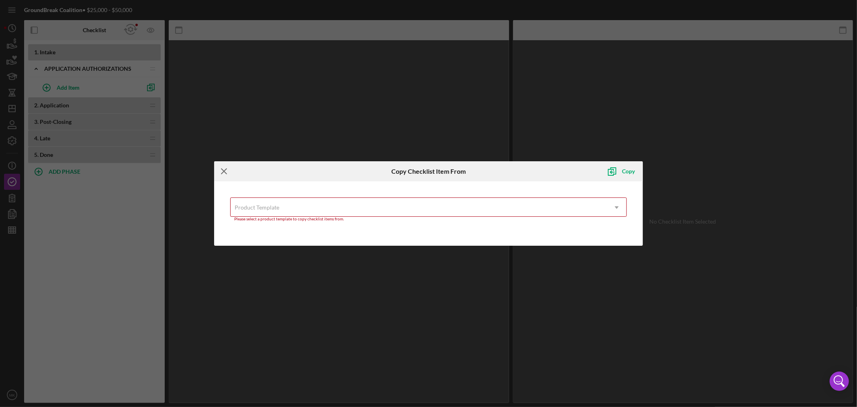
click at [223, 169] on icon "Icon/Menu Close" at bounding box center [224, 171] width 20 height 20
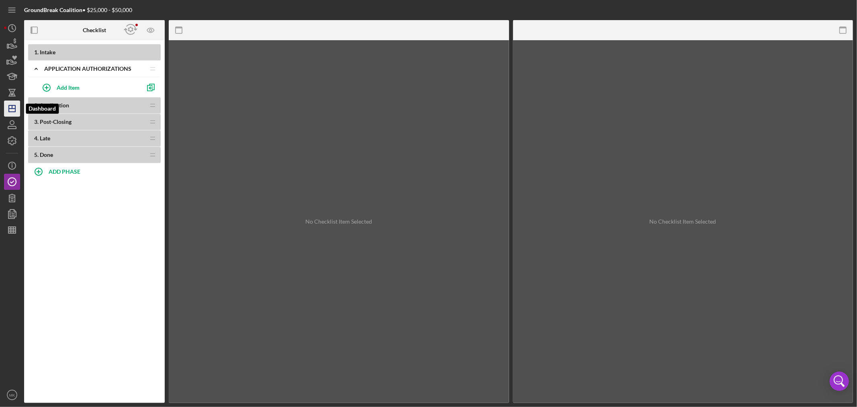
click at [12, 110] on icon "Icon/Dashboard" at bounding box center [12, 108] width 20 height 20
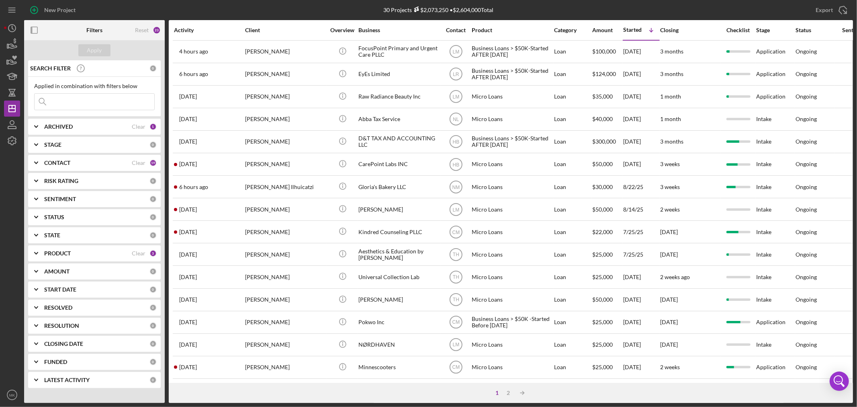
click at [36, 251] on icon "Icon/Expander" at bounding box center [36, 253] width 20 height 20
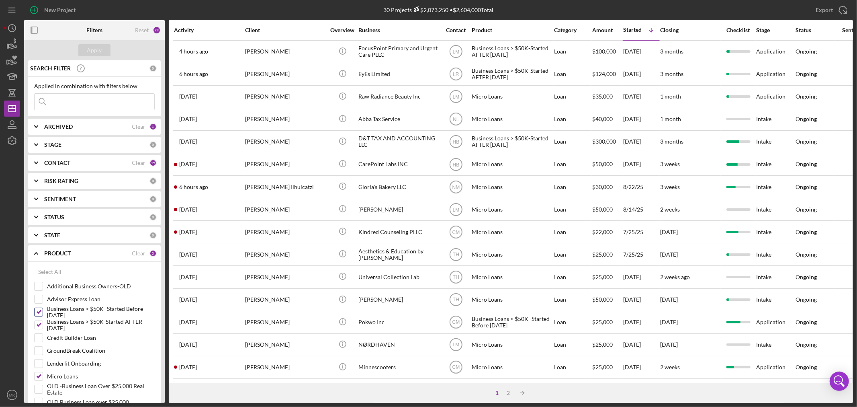
click at [40, 311] on input "Business Loans > $50K -Started Before [DATE]" at bounding box center [39, 312] width 8 height 8
checkbox input "false"
click at [39, 324] on input "Business Loans > $50K-Started AFTER [DATE]" at bounding box center [39, 325] width 8 height 8
checkbox input "false"
click at [40, 296] on input "Advisor Express Loan" at bounding box center [39, 299] width 8 height 8
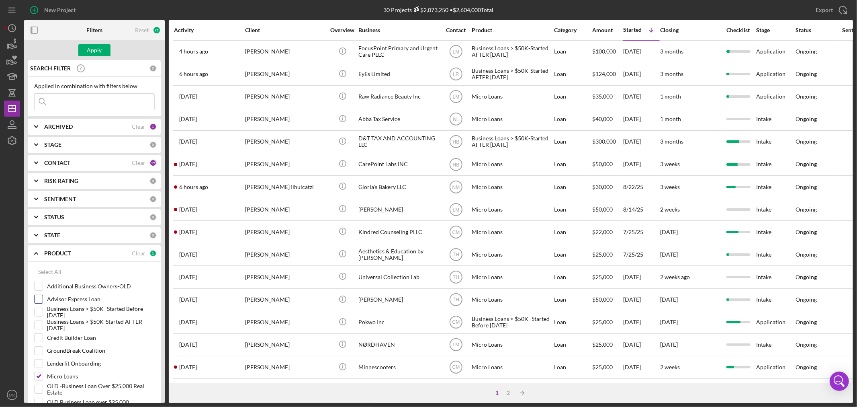
checkbox input "true"
click at [102, 47] on button "Apply" at bounding box center [94, 50] width 32 height 12
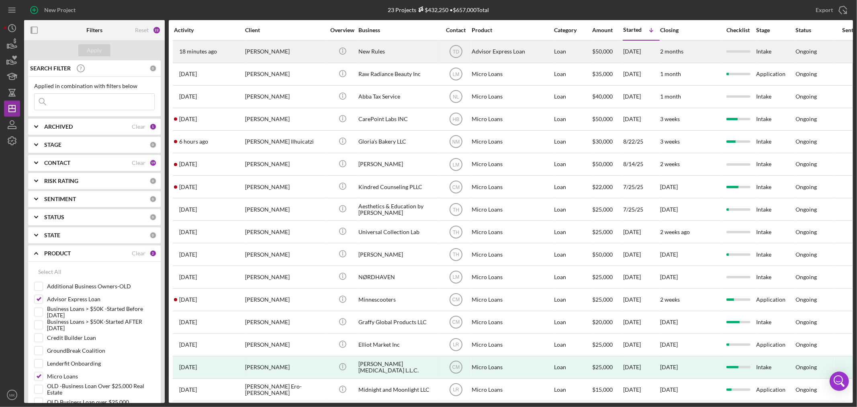
click at [286, 50] on div "[PERSON_NAME]" at bounding box center [285, 51] width 80 height 21
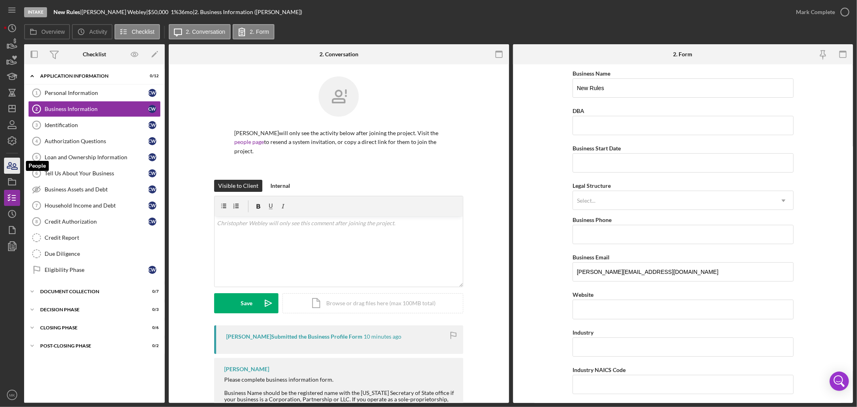
click at [12, 166] on icon "button" at bounding box center [12, 165] width 20 height 20
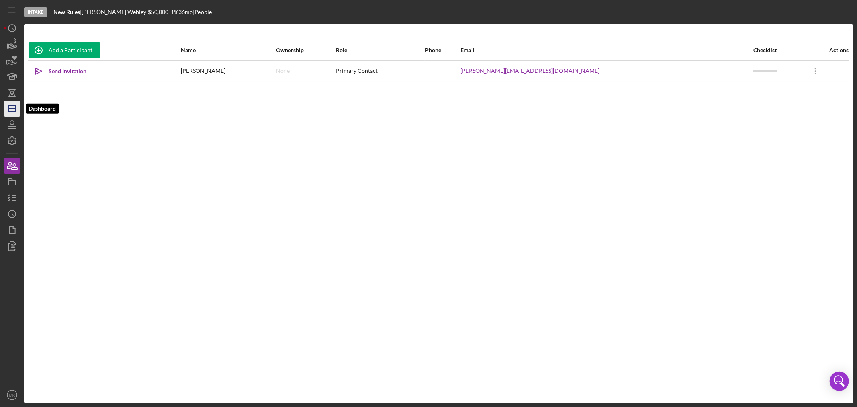
click at [13, 109] on icon "Icon/Dashboard" at bounding box center [12, 108] width 20 height 20
